Goal: Answer question/provide support: Share knowledge or assist other users

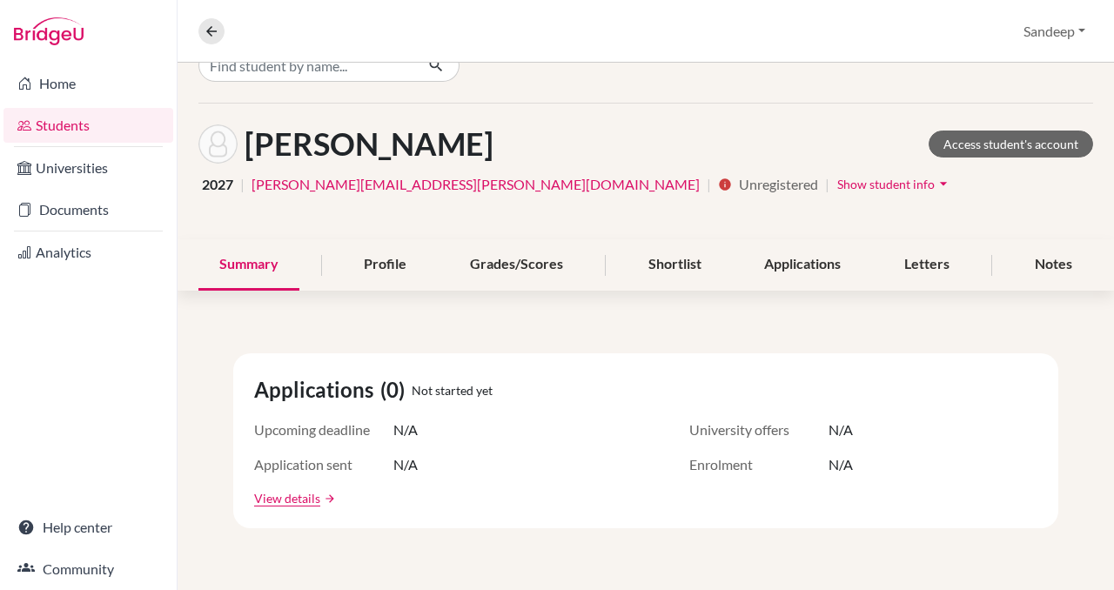
scroll to position [37, 0]
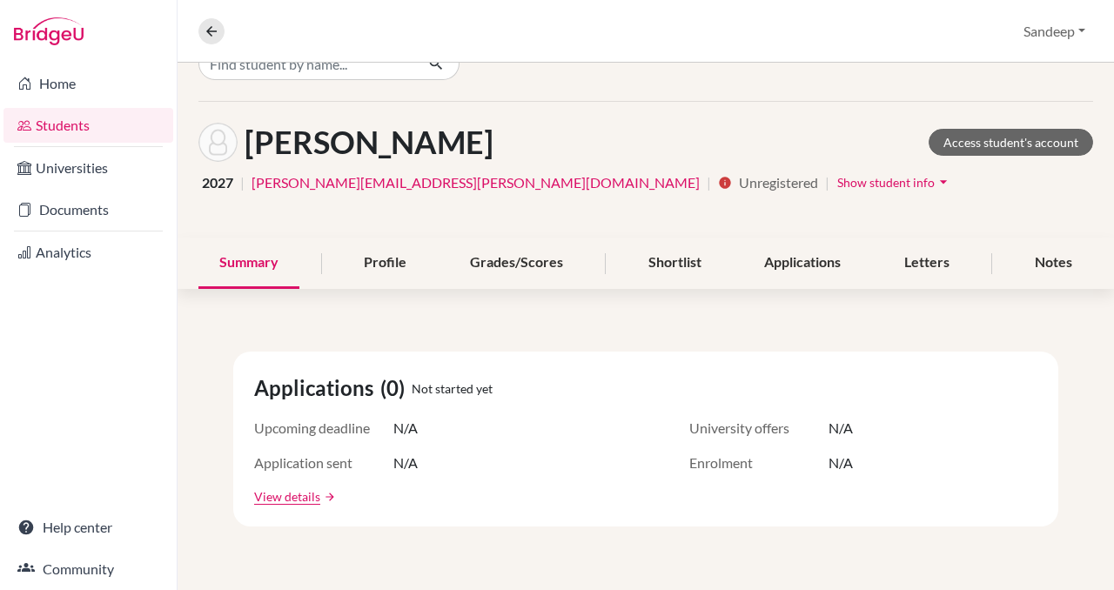
click at [935, 184] on icon "arrow_drop_down" at bounding box center [943, 181] width 17 height 17
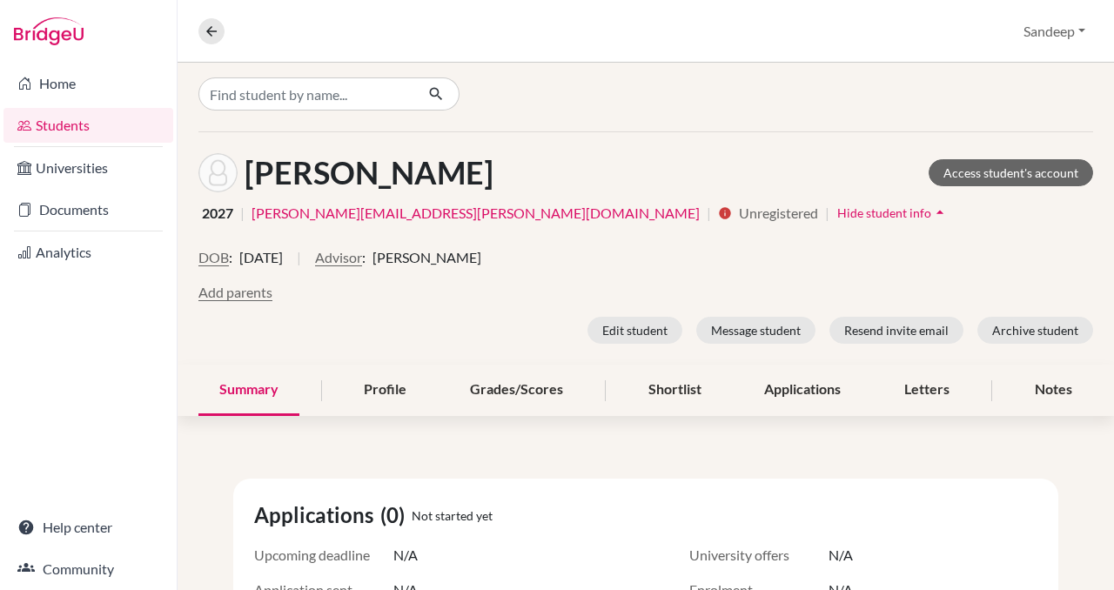
scroll to position [0, 0]
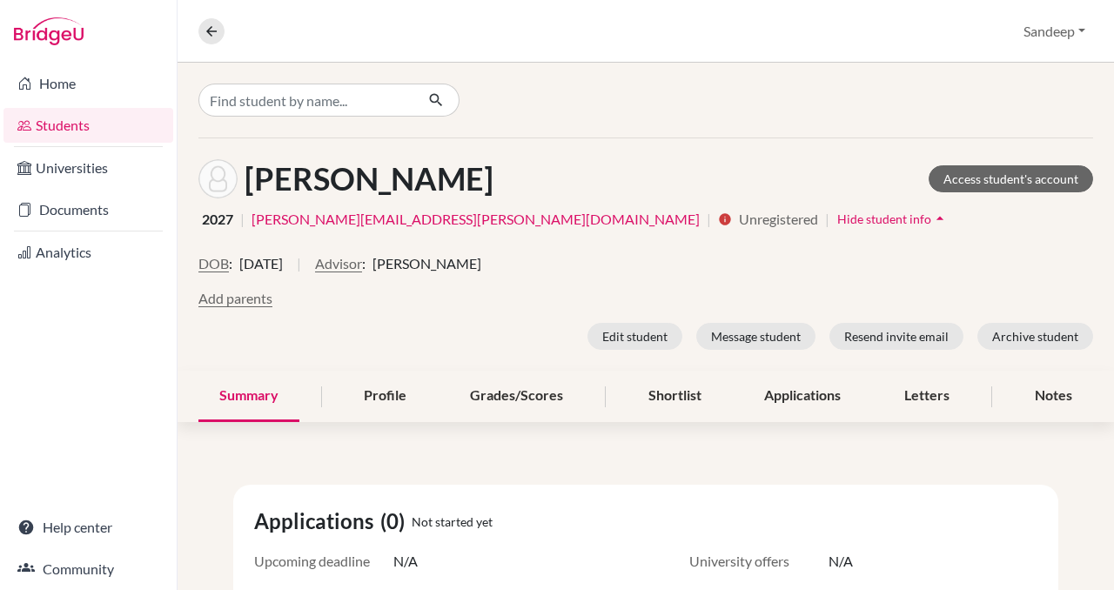
click at [424, 224] on link "[PERSON_NAME][EMAIL_ADDRESS][PERSON_NAME][DOMAIN_NAME]" at bounding box center [476, 219] width 448 height 21
click at [1003, 179] on link "Access student's account" at bounding box center [1011, 178] width 165 height 27
